Goal: Information Seeking & Learning: Learn about a topic

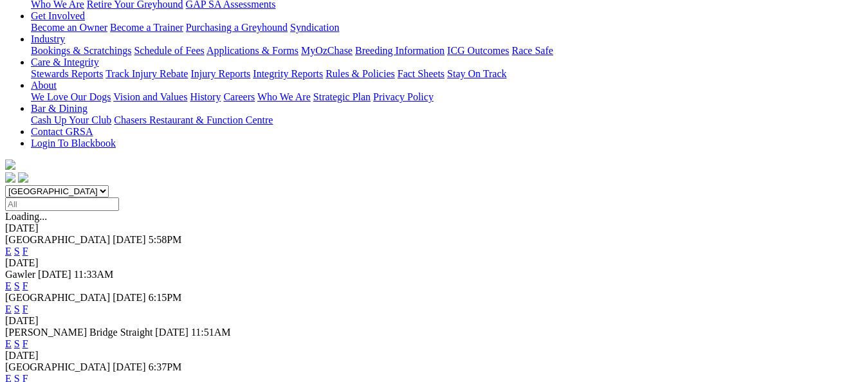
scroll to position [257, 0]
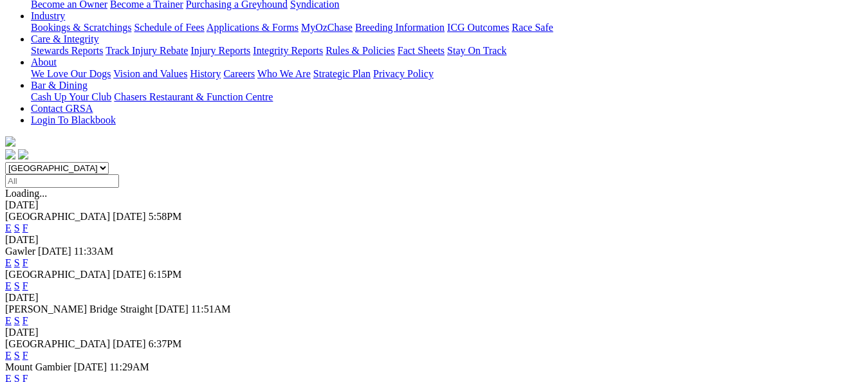
click at [28, 350] on link "F" at bounding box center [26, 355] width 6 height 11
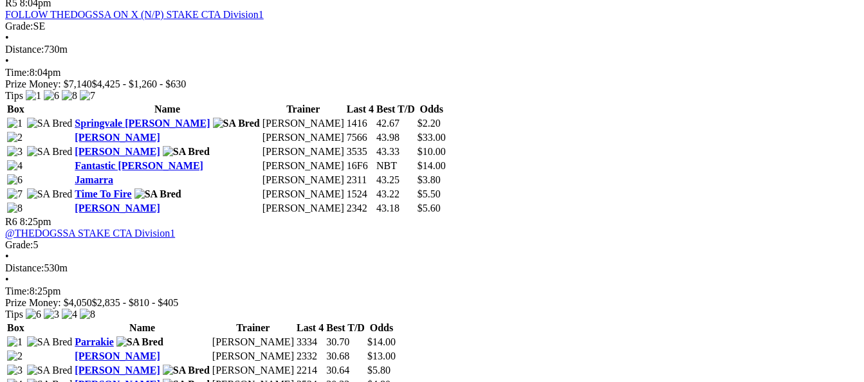
scroll to position [1609, 0]
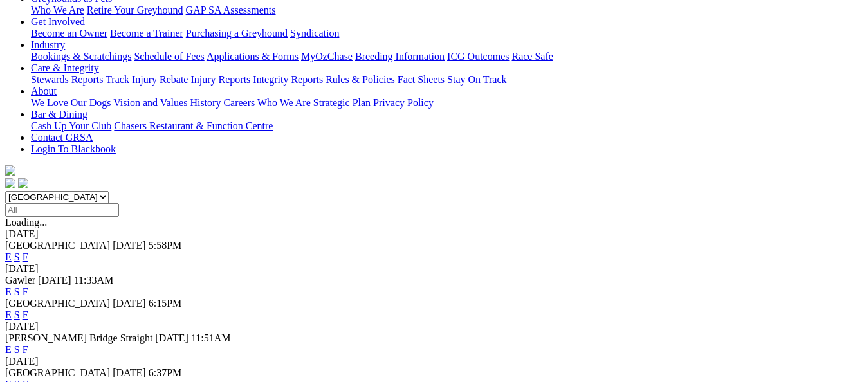
scroll to position [257, 0]
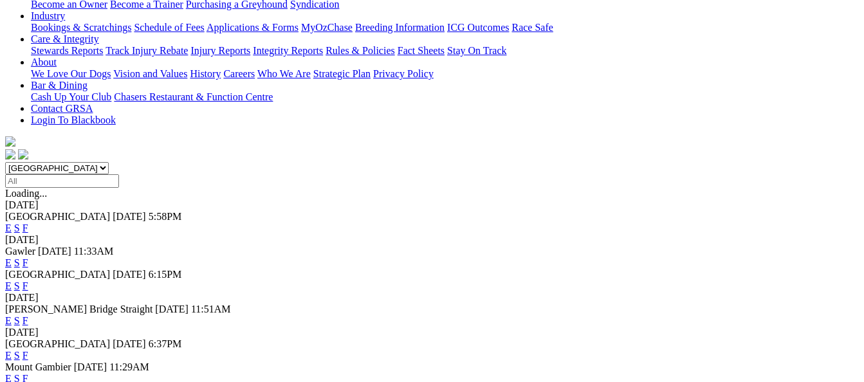
click at [12, 350] on link "E" at bounding box center [8, 355] width 6 height 11
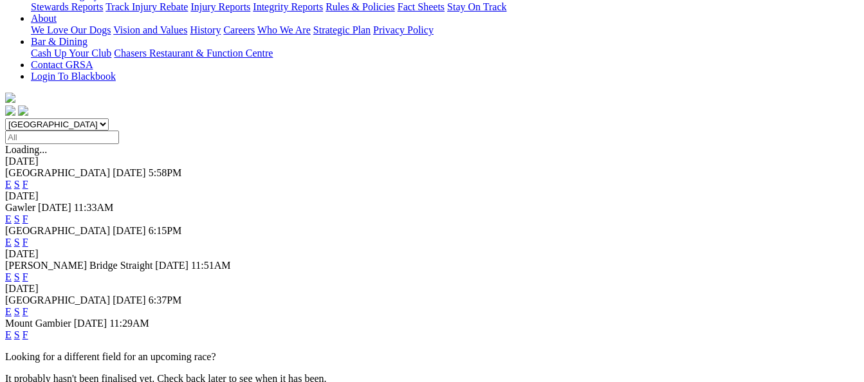
scroll to position [322, 0]
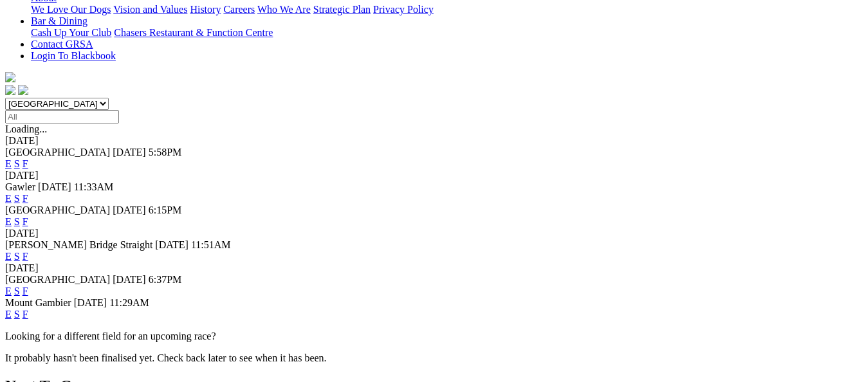
click at [28, 286] on link "F" at bounding box center [26, 291] width 6 height 11
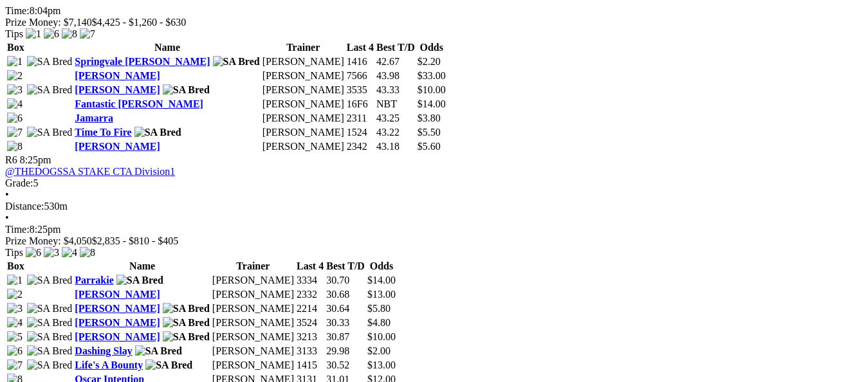
scroll to position [1673, 0]
